Goal: Download file/media

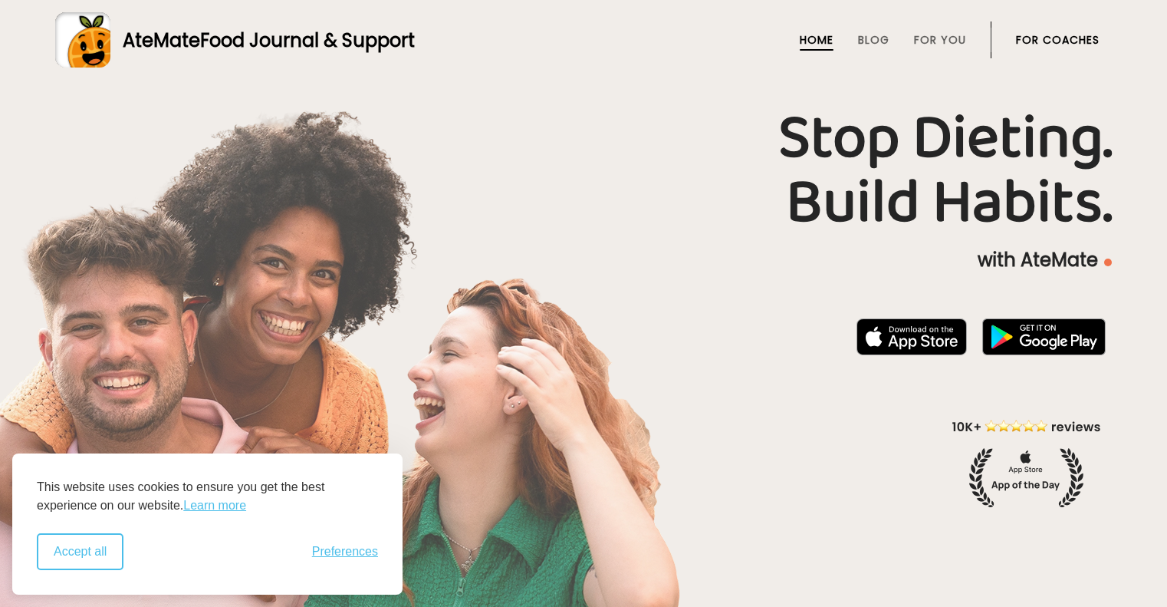
click at [94, 548] on button "Accept all" at bounding box center [80, 551] width 87 height 37
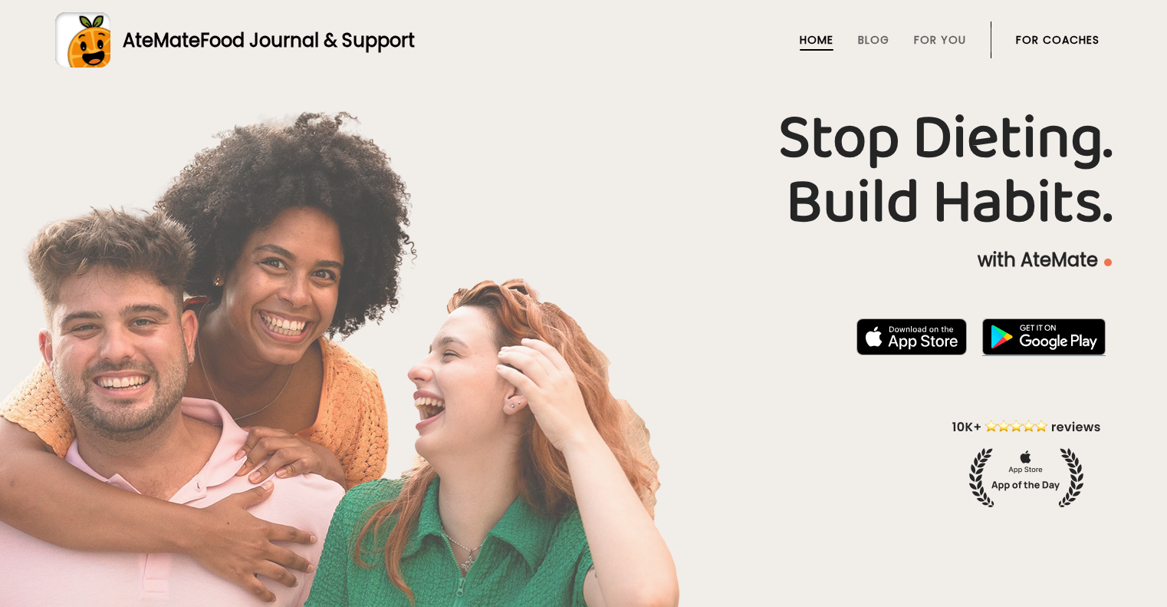
click at [1021, 335] on img at bounding box center [1043, 336] width 123 height 37
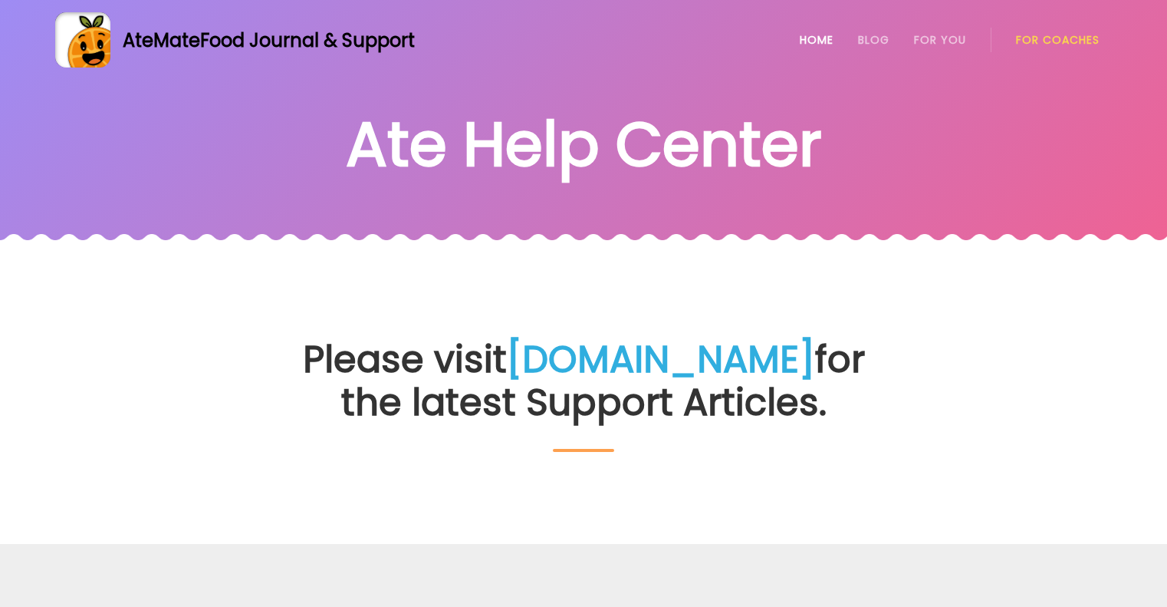
click at [805, 37] on link "Home" at bounding box center [817, 40] width 34 height 12
